Goal: Find specific page/section: Find specific page/section

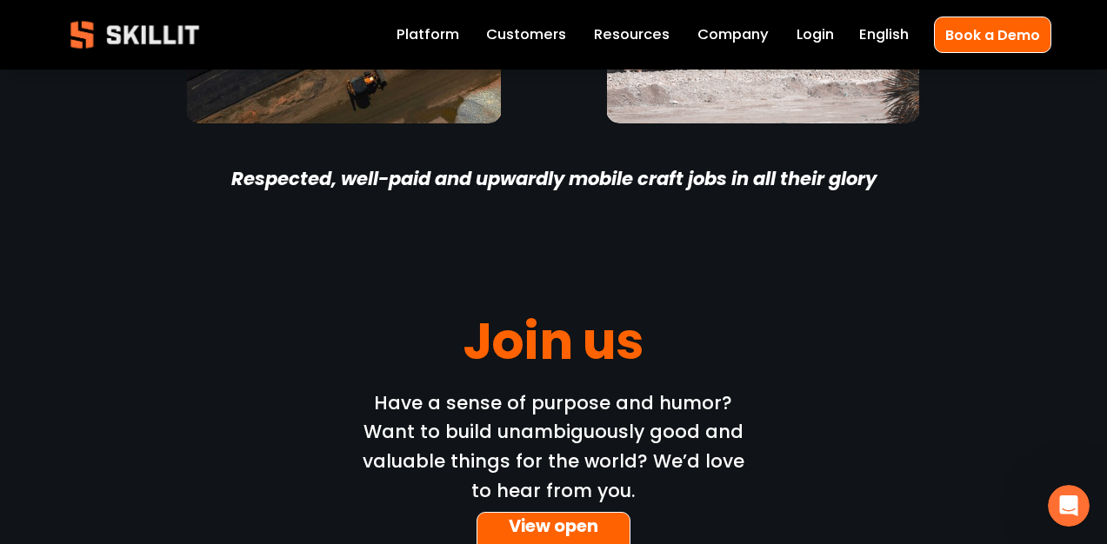
scroll to position [5217, 0]
click at [561, 511] on link "View open roles" at bounding box center [554, 541] width 154 height 61
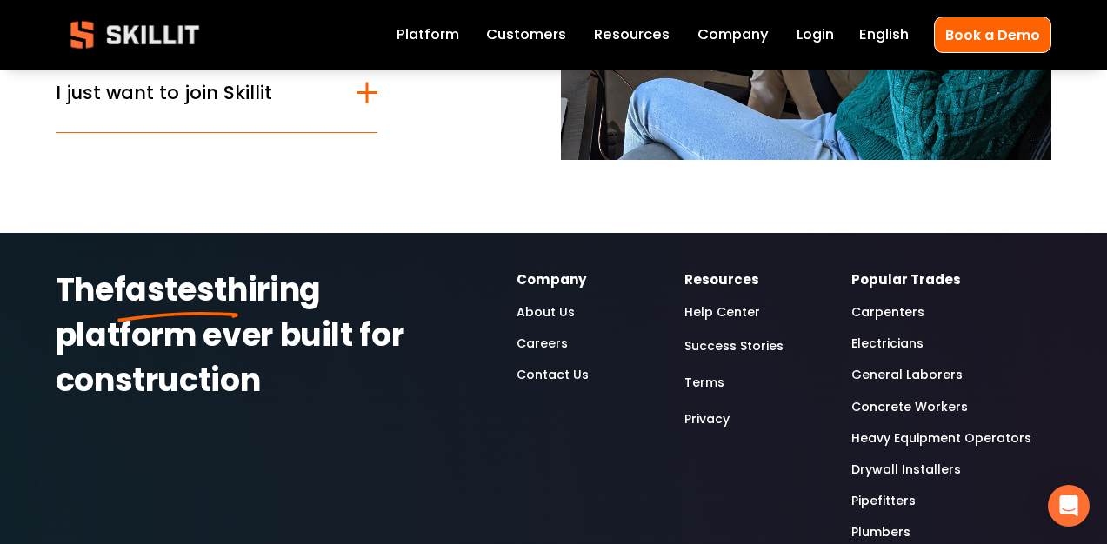
scroll to position [435, 0]
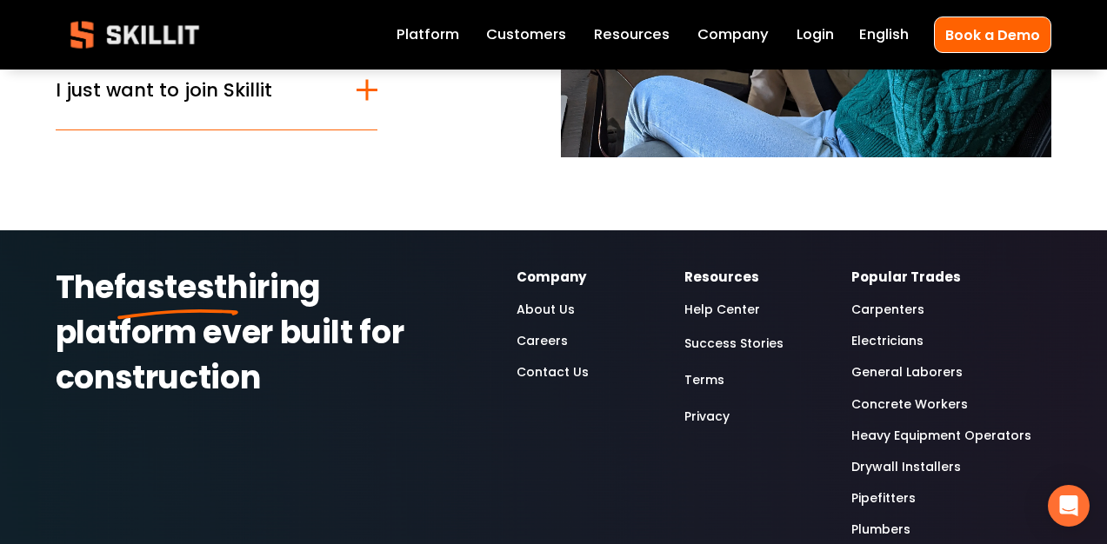
click at [550, 342] on link "Careers" at bounding box center [542, 340] width 51 height 21
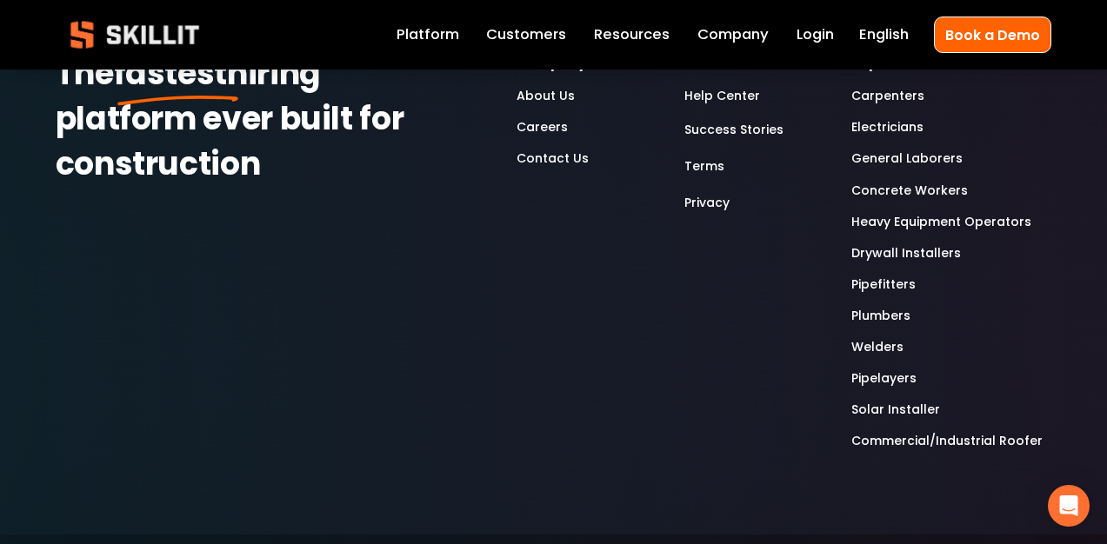
scroll to position [609, 0]
